Goal: Task Accomplishment & Management: Understand process/instructions

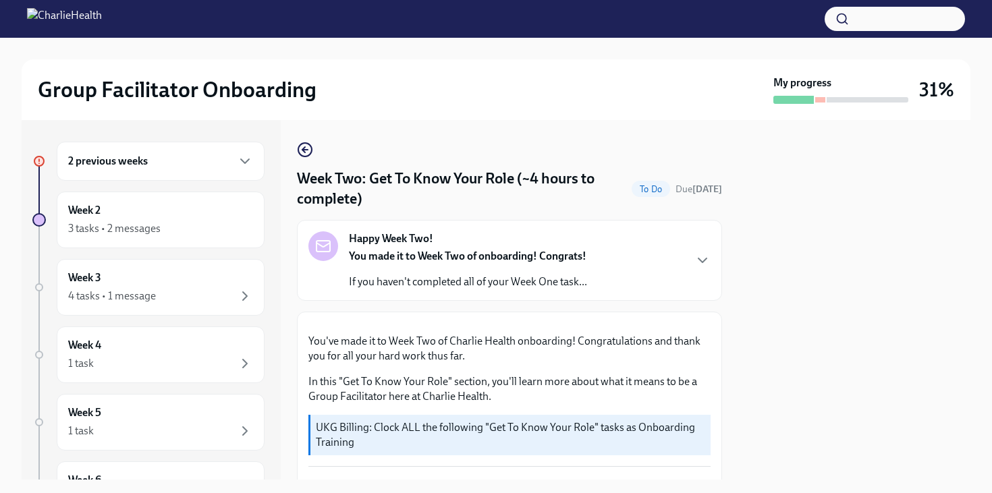
scroll to position [1061, 0]
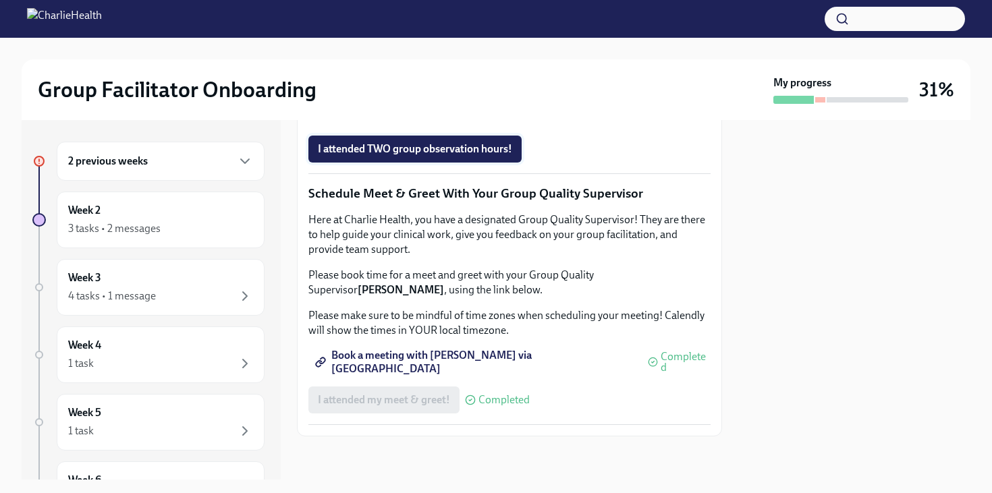
click at [365, 163] on button "I attended TWO group observation hours!" at bounding box center [414, 149] width 213 height 27
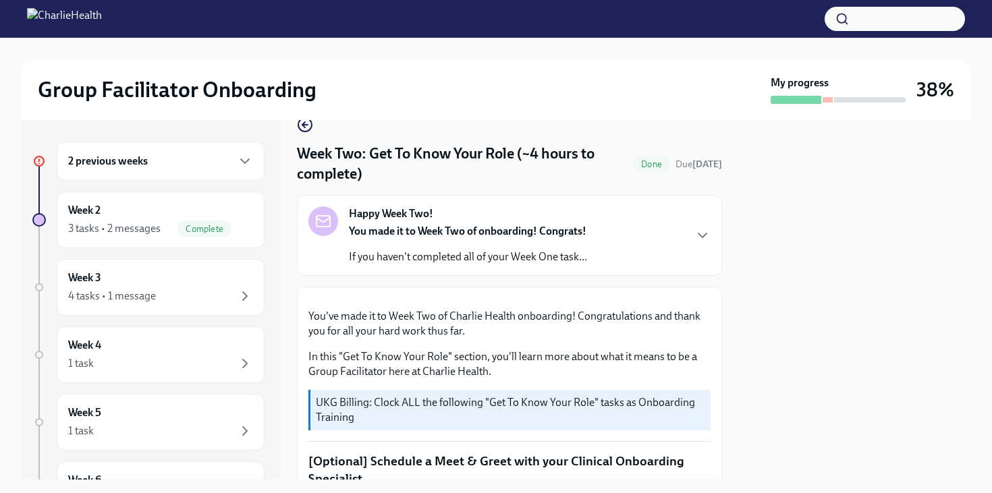
scroll to position [0, 0]
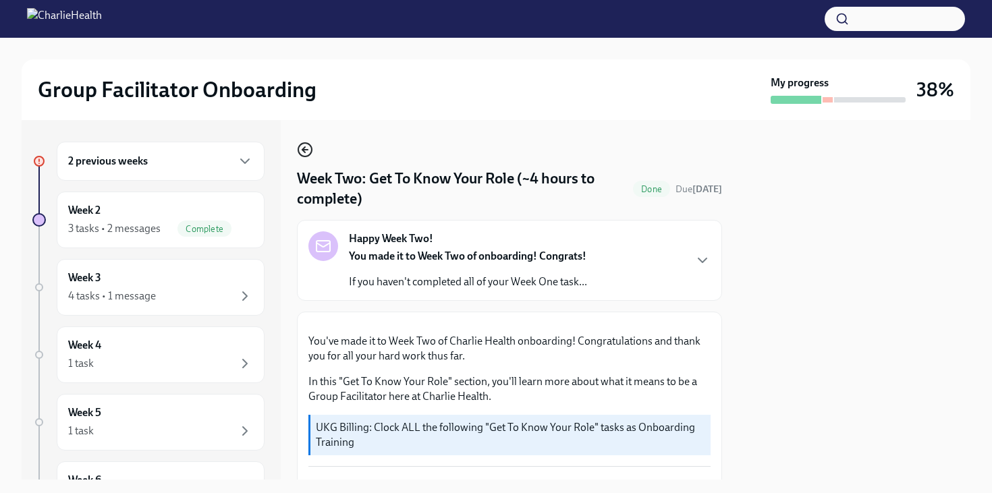
click at [300, 149] on icon "button" at bounding box center [305, 150] width 16 height 16
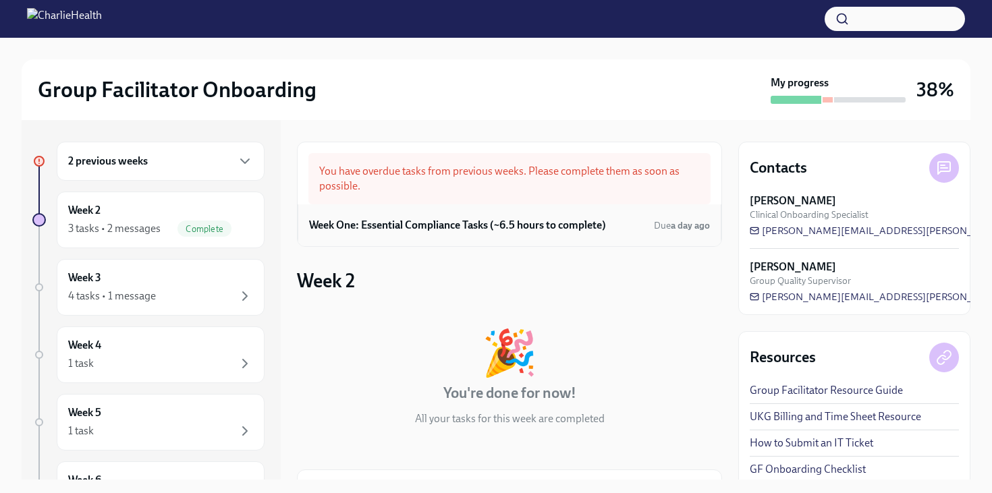
click at [443, 225] on h6 "Week One: Essential Compliance Tasks (~6.5 hours to complete)" at bounding box center [457, 225] width 297 height 15
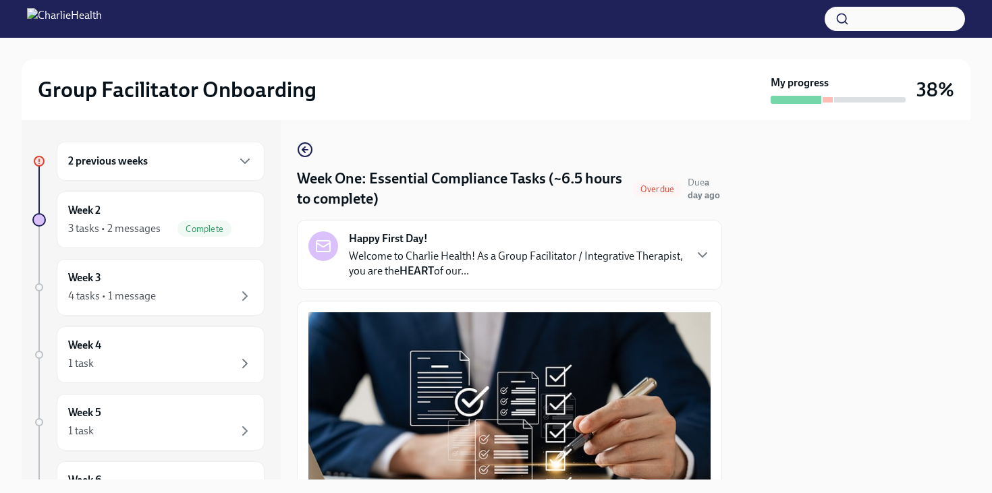
click at [221, 161] on div "2 previous weeks" at bounding box center [160, 161] width 185 height 16
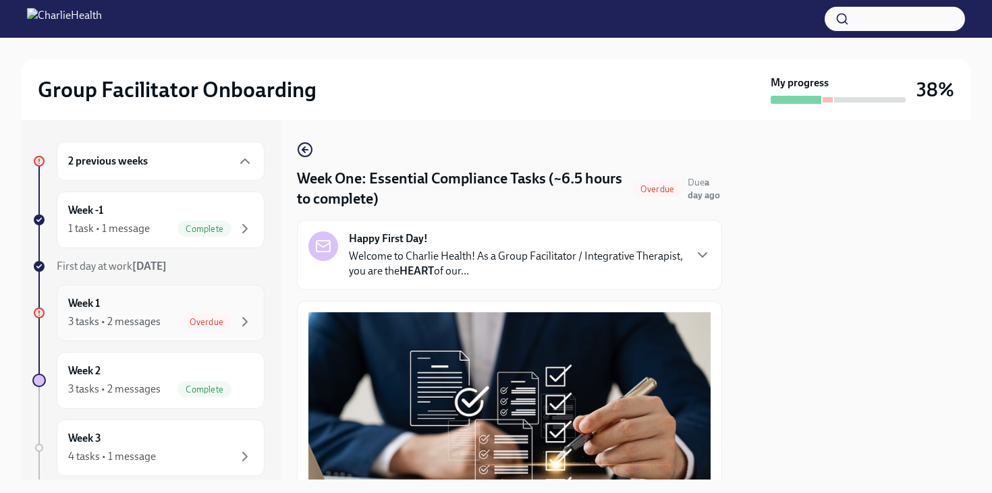
click at [198, 315] on div "Overdue" at bounding box center [206, 322] width 50 height 16
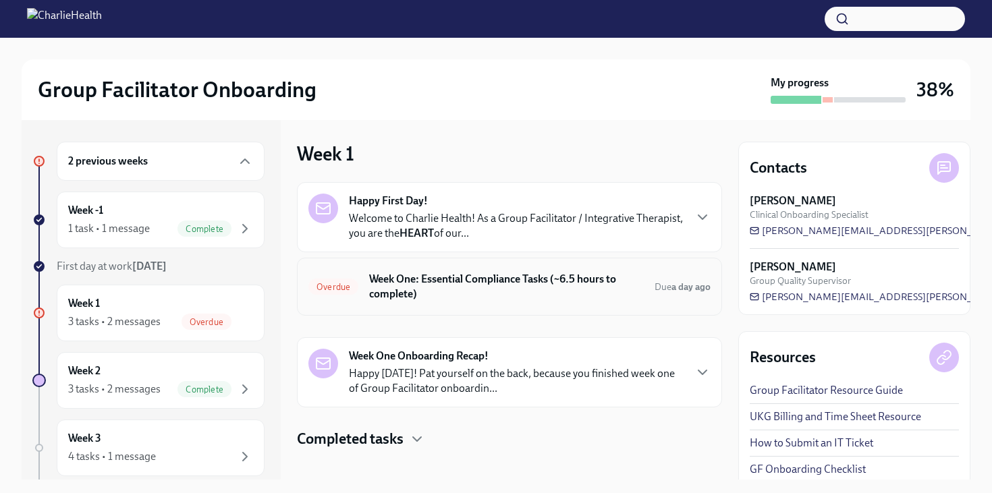
click at [446, 293] on h6 "Week One: Essential Compliance Tasks (~6.5 hours to complete)" at bounding box center [506, 287] width 275 height 30
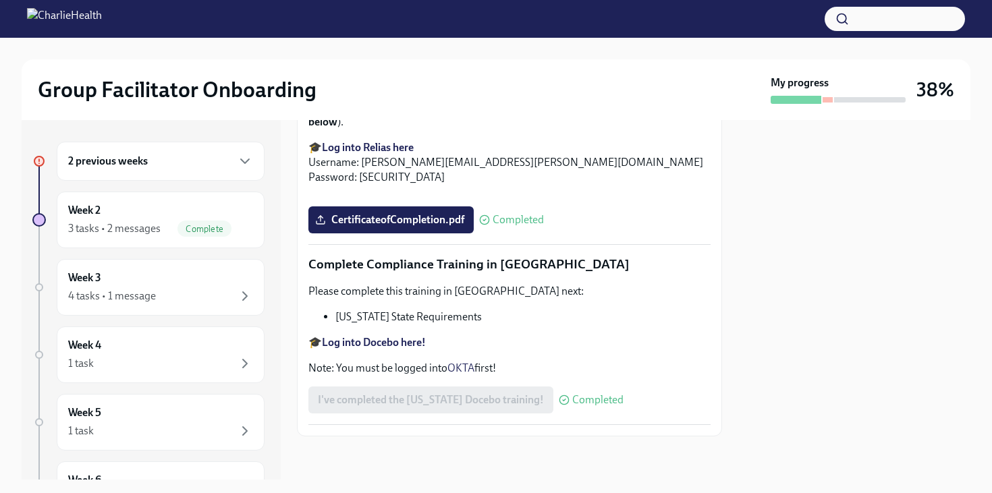
scroll to position [2944, 0]
click at [176, 296] on div "4 tasks • 1 message" at bounding box center [160, 296] width 185 height 16
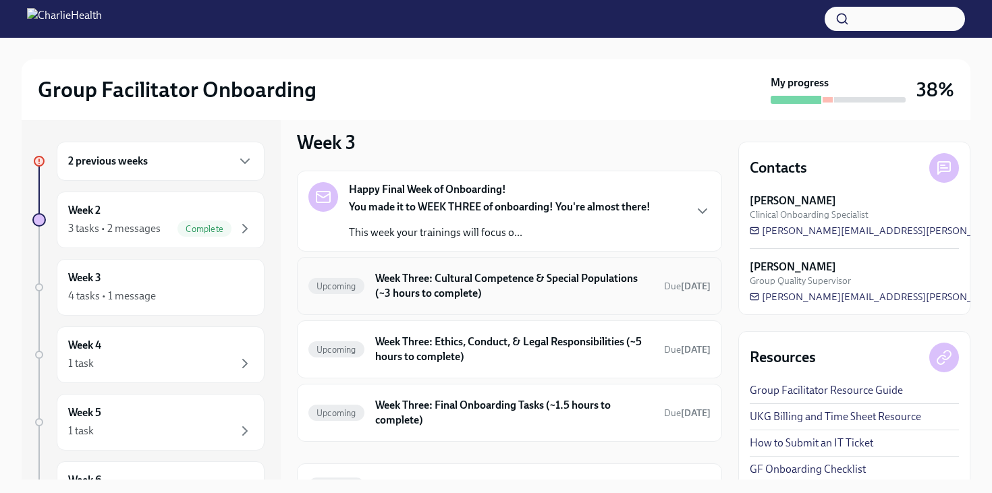
scroll to position [3, 0]
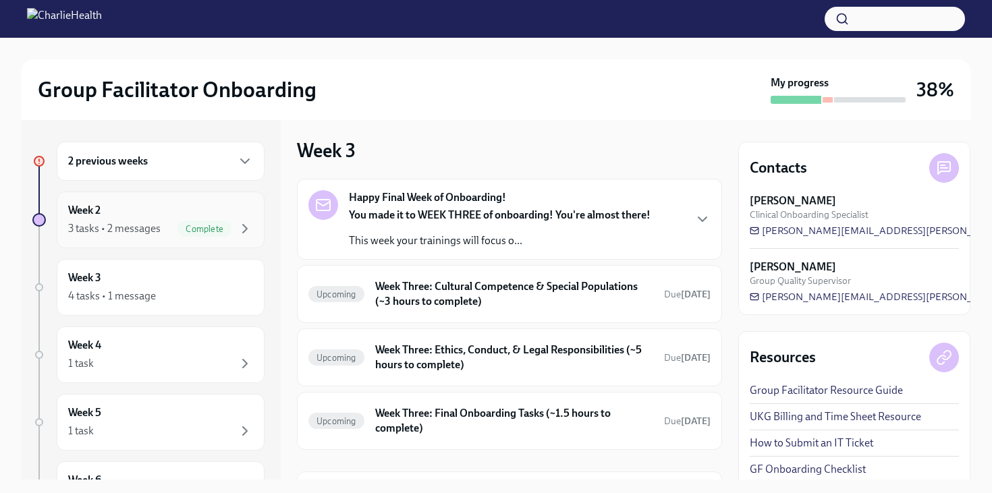
click at [221, 240] on div "Week 2 3 tasks • 2 messages Complete" at bounding box center [161, 220] width 208 height 57
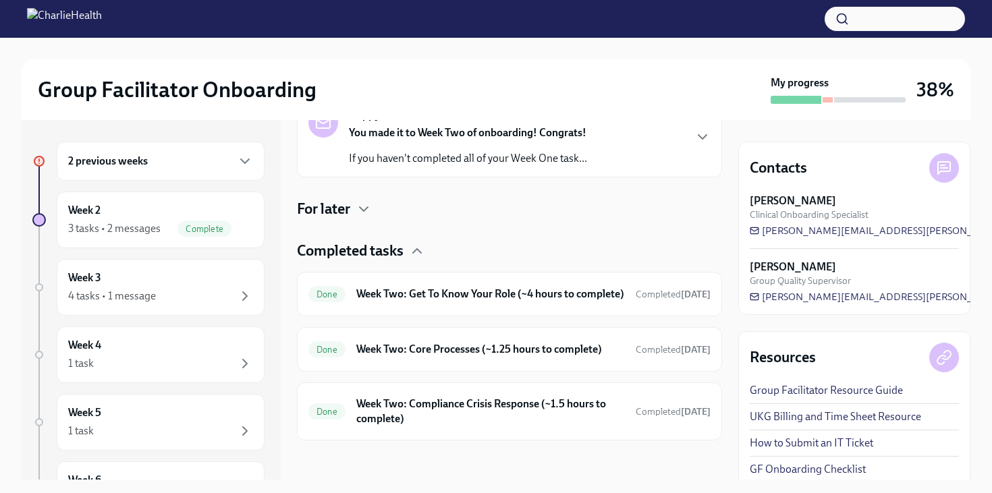
scroll to position [377, 0]
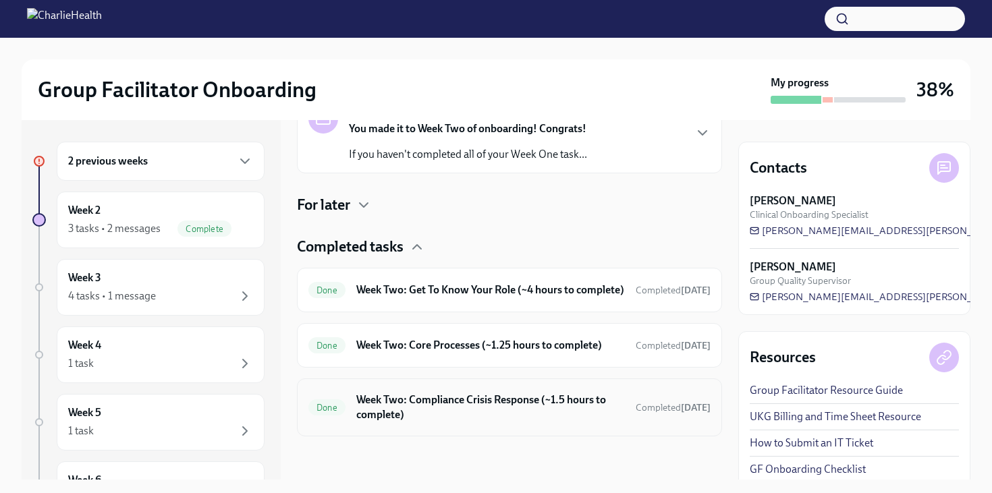
click at [406, 410] on h6 "Week Two: Compliance Crisis Response (~1.5 hours to complete)" at bounding box center [490, 408] width 269 height 30
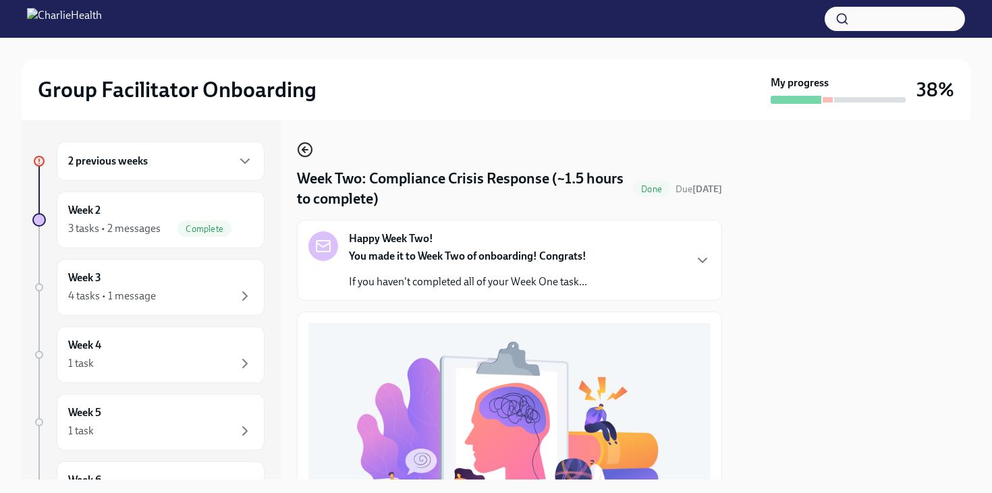
click at [302, 150] on icon "button" at bounding box center [303, 149] width 3 height 5
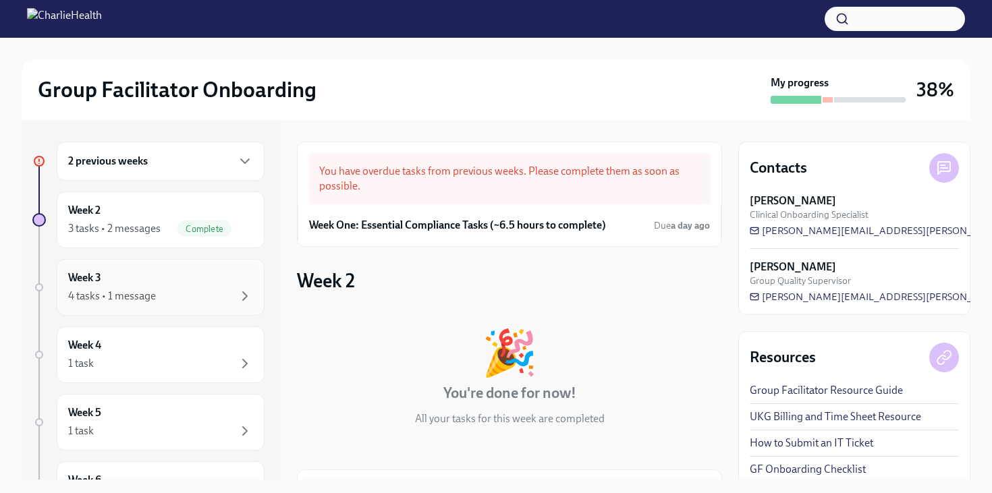
click at [153, 290] on div "4 tasks • 1 message" at bounding box center [112, 296] width 88 height 15
